Goal: Task Accomplishment & Management: Manage account settings

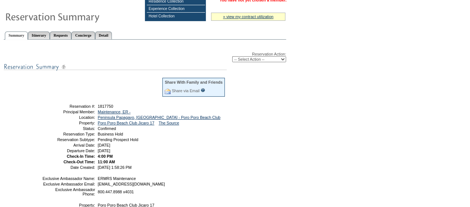
scroll to position [99, 0]
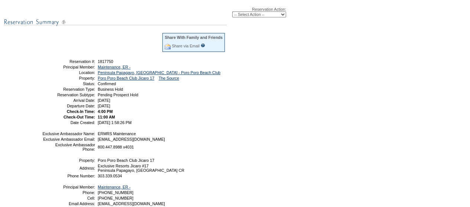
click at [257, 12] on select "-- Select Action -- Modify Reservation Dates Modify Reservation Cost Modify Occ…" at bounding box center [259, 15] width 54 height 6
select select "CancelRes"
click at [232, 12] on select "-- Select Action -- Modify Reservation Dates Modify Reservation Cost Modify Occ…" at bounding box center [259, 15] width 54 height 6
click at [292, 68] on form "Follow Us ::" at bounding box center [235, 82] width 470 height 363
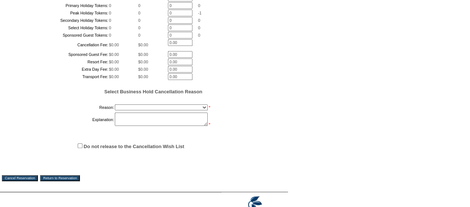
scroll to position [278, 0]
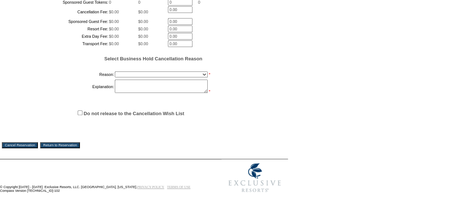
click at [125, 72] on select "Onboarding Pacification Prospect Closed Released to Members" at bounding box center [161, 75] width 93 height 6
select select "1057"
click at [115, 72] on select "Onboarding Pacification Prospect Closed Released to Members" at bounding box center [161, 75] width 93 height 6
click at [130, 76] on select "Onboarding Pacification Prospect Closed Released to Members" at bounding box center [161, 75] width 93 height 6
click at [115, 72] on select "Onboarding Pacification Prospect Closed Released to Members" at bounding box center [161, 75] width 93 height 6
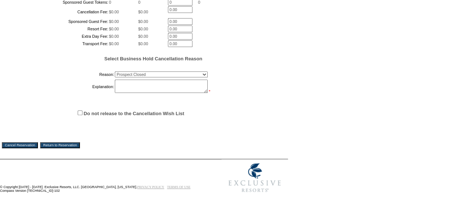
click at [128, 86] on textarea at bounding box center [161, 86] width 93 height 13
type textarea "extending bh - mm"
click at [79, 111] on input "Do not release to the Cancellation Wish List" at bounding box center [80, 113] width 5 height 5
checkbox input "true"
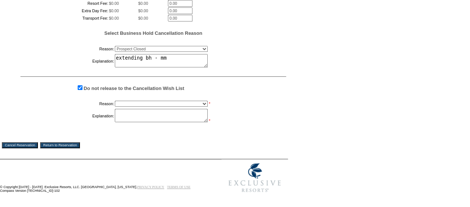
click at [154, 107] on select "Creating Continuous Stay Days Booked After Cancellation Experiential / Hotel / …" at bounding box center [161, 104] width 93 height 6
select select "1033"
click at [115, 107] on select "Creating Continuous Stay Days Booked After Cancellation Experiential / Hotel / …" at bounding box center [161, 104] width 93 height 6
click at [145, 68] on textarea "extending bh - mm" at bounding box center [161, 60] width 93 height 13
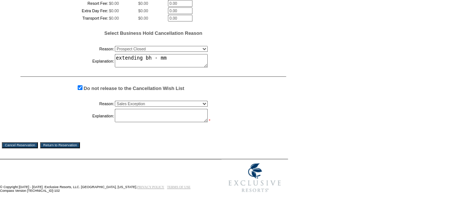
click at [145, 68] on textarea "extending bh - mm" at bounding box center [161, 60] width 93 height 13
click at [139, 122] on textarea at bounding box center [161, 115] width 93 height 13
paste textarea "extending bh - mm"
type textarea "extending bh - mm"
click at [24, 148] on input "Cancel Reservation" at bounding box center [20, 146] width 36 height 6
